Goal: Task Accomplishment & Management: Manage account settings

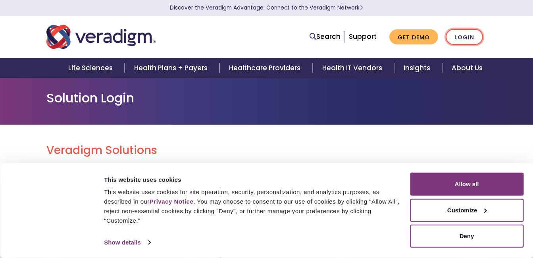
click at [474, 40] on link "Login" at bounding box center [464, 37] width 37 height 16
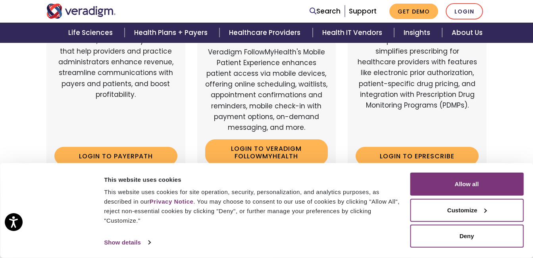
scroll to position [198, 0]
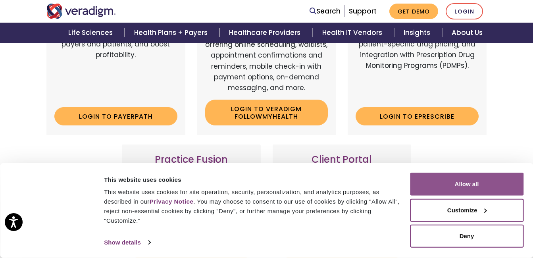
click at [485, 183] on button "Allow all" at bounding box center [467, 184] width 114 height 23
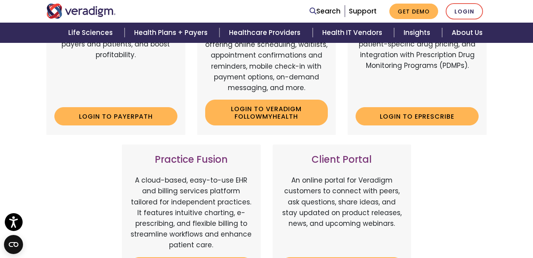
click at [333, 162] on h3 "Client Portal" at bounding box center [342, 160] width 123 height 12
click at [335, 160] on h3 "Client Portal" at bounding box center [342, 160] width 123 height 12
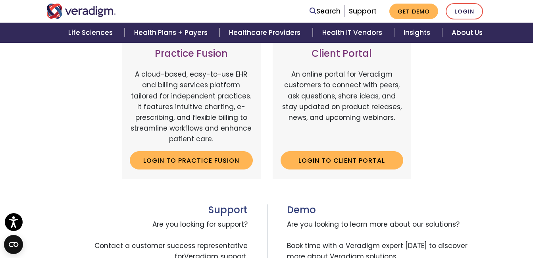
scroll to position [318, 0]
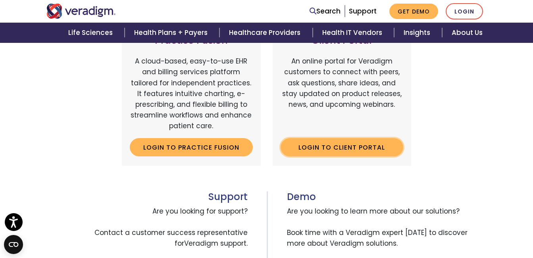
click at [339, 151] on link "Login to Client Portal" at bounding box center [342, 147] width 123 height 18
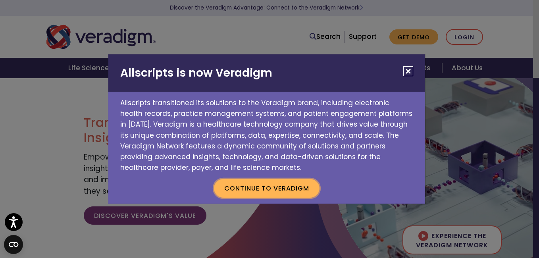
click at [268, 189] on button "Continue to Veradigm" at bounding box center [267, 188] width 106 height 18
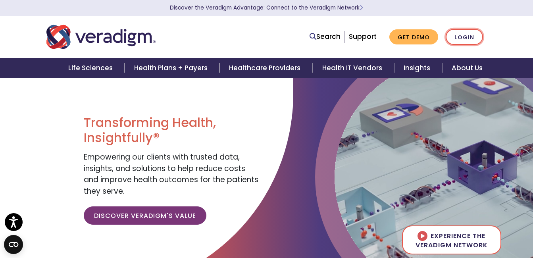
click at [467, 39] on link "Login" at bounding box center [464, 37] width 37 height 16
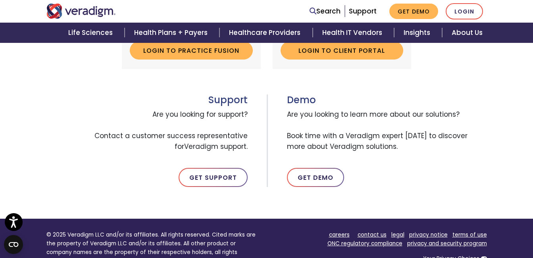
scroll to position [278, 0]
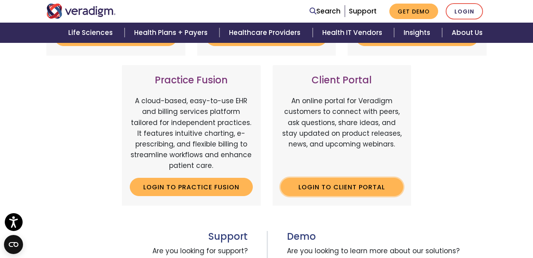
click at [340, 185] on link "Login to Client Portal" at bounding box center [342, 187] width 123 height 18
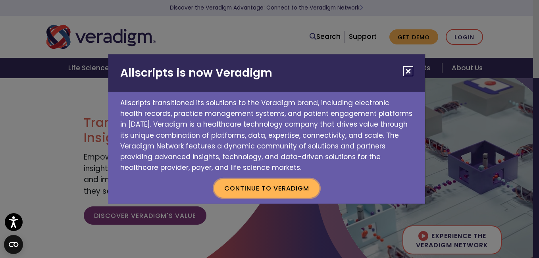
click at [292, 187] on button "Continue to Veradigm" at bounding box center [267, 188] width 106 height 18
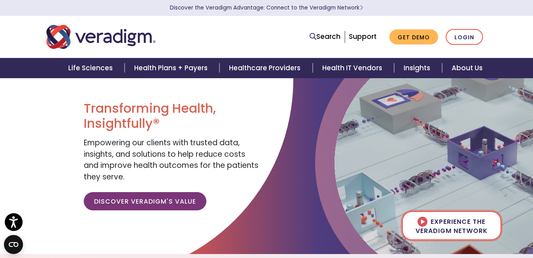
scroll to position [40, 0]
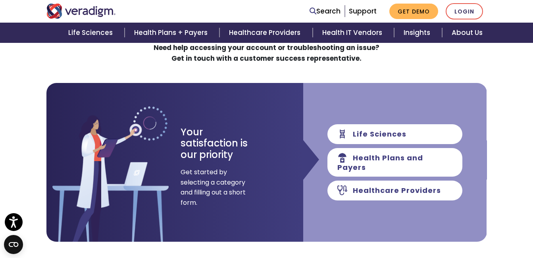
scroll to position [79, 0]
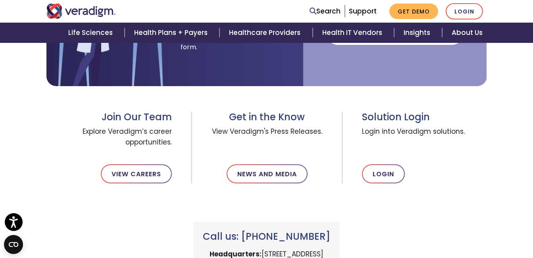
scroll to position [318, 0]
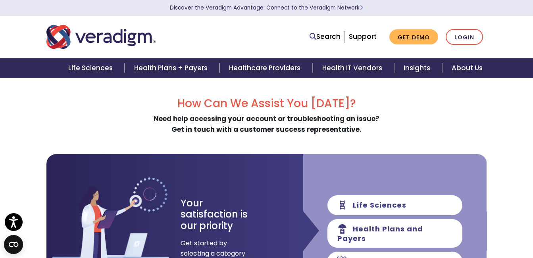
click at [329, 170] on div "Life Sciences Health Plans and Payers Healthcare Providers" at bounding box center [395, 233] width 184 height 159
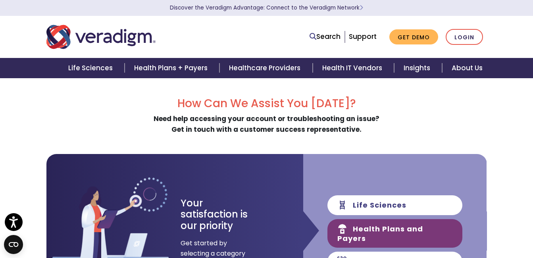
click at [344, 225] on link "Health Plans and Payers" at bounding box center [394, 233] width 135 height 29
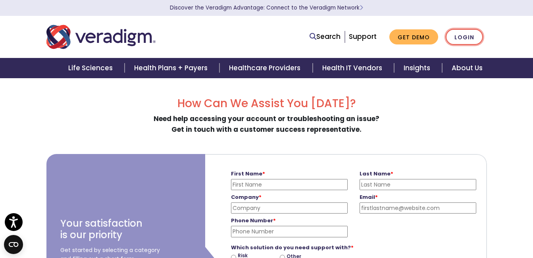
click at [468, 38] on link "Login" at bounding box center [464, 37] width 37 height 16
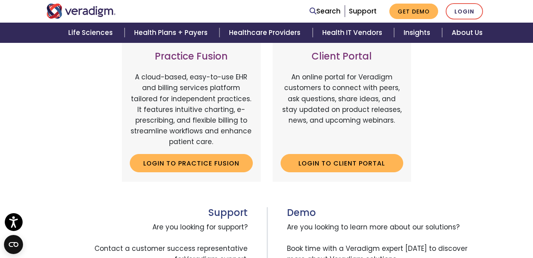
scroll to position [318, 0]
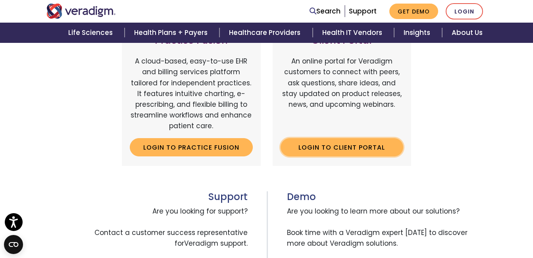
click at [363, 146] on link "Login to Client Portal" at bounding box center [342, 147] width 123 height 18
